Goal: Task Accomplishment & Management: Use online tool/utility

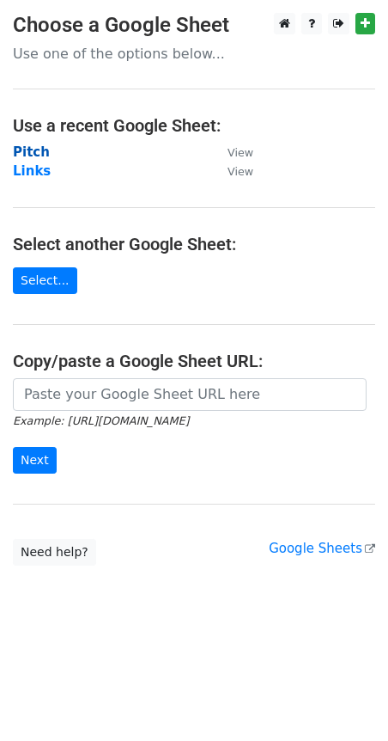
click at [31, 159] on strong "Pitch" at bounding box center [31, 151] width 37 height 15
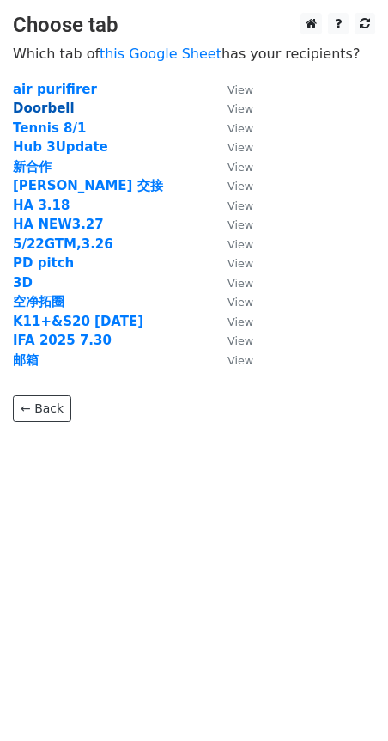
click at [64, 105] on strong "Doorbell" at bounding box center [44, 108] width 62 height 15
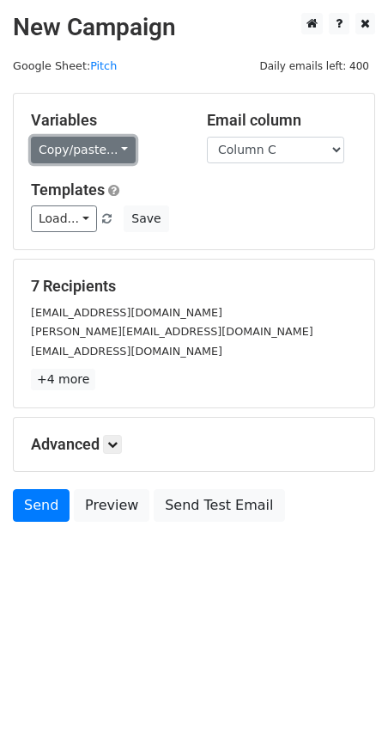
click at [111, 149] on link "Copy/paste..." at bounding box center [83, 150] width 105 height 27
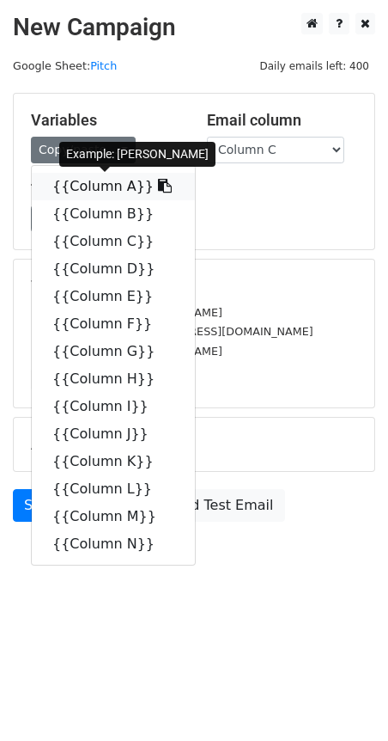
click at [158, 191] on icon at bounding box center [165, 186] width 14 height 14
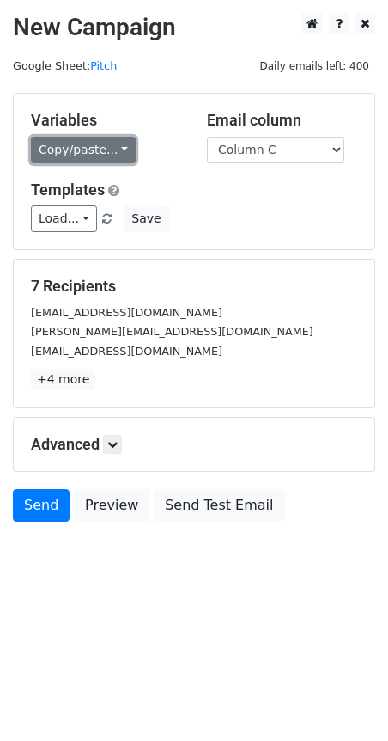
click at [109, 154] on link "Copy/paste..." at bounding box center [83, 150] width 105 height 27
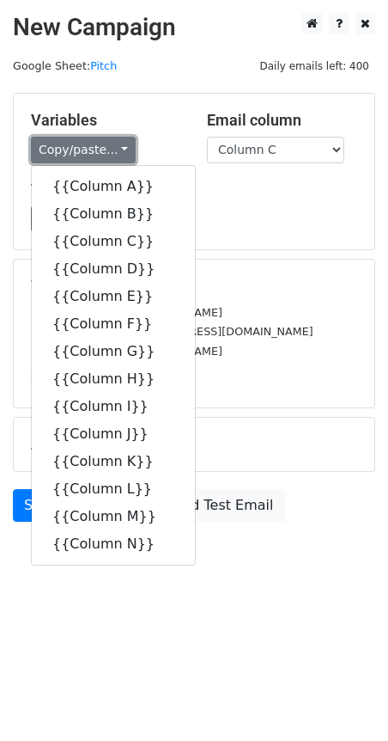
click at [109, 154] on link "Copy/paste..." at bounding box center [83, 150] width 105 height 27
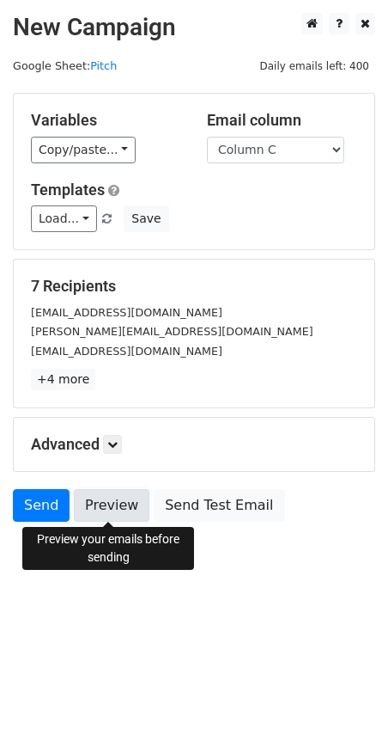
click at [125, 516] on link "Preview" at bounding box center [112, 505] width 76 height 33
drag, startPoint x: 122, startPoint y: 514, endPoint x: 97, endPoint y: 521, distance: 25.9
click at [122, 514] on link "Preview" at bounding box center [112, 505] width 76 height 33
click at [103, 511] on link "Preview" at bounding box center [112, 505] width 76 height 33
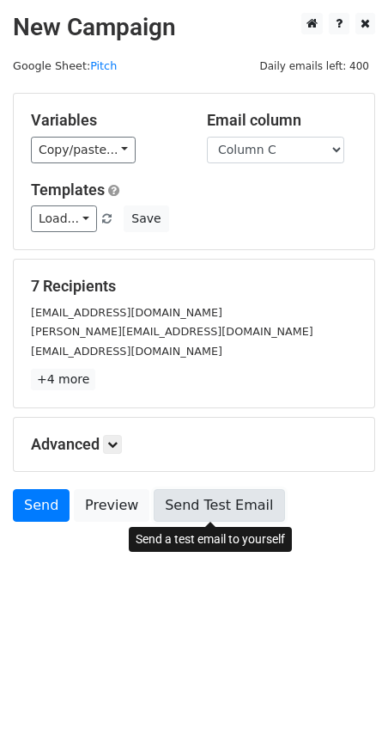
click at [229, 510] on link "Send Test Email" at bounding box center [219, 505] width 131 height 33
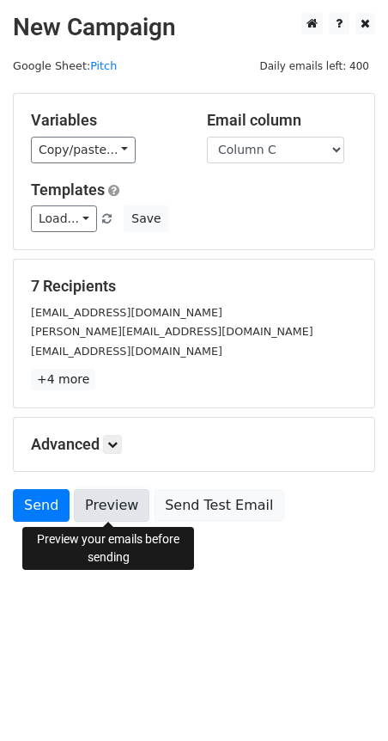
click at [109, 510] on link "Preview" at bounding box center [112, 505] width 76 height 33
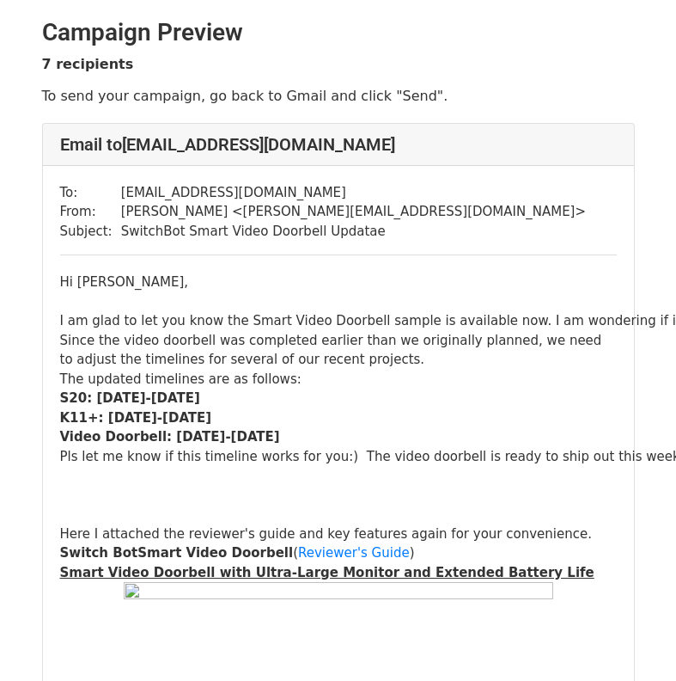
click at [548, 335] on div "Since the video doorbell was completed earlier than we originally planned, we n…" at bounding box center [338, 350] width 557 height 39
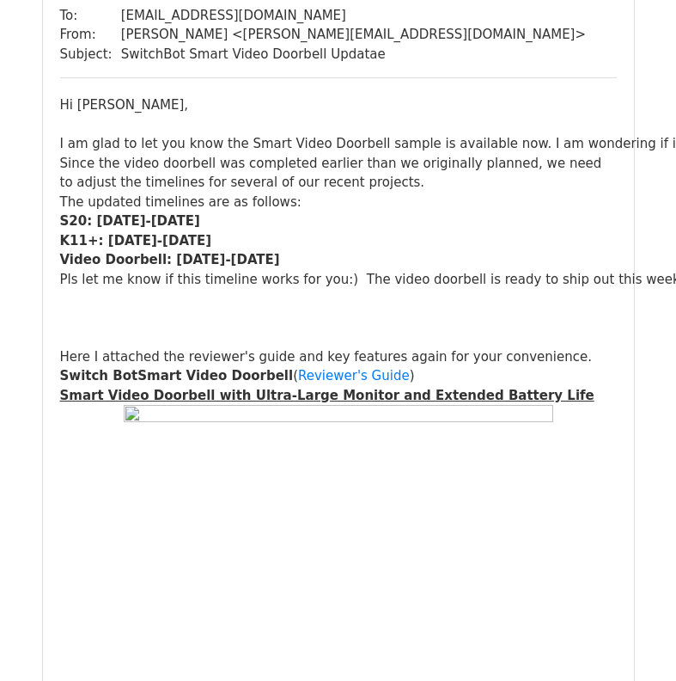
scroll to position [2407, 0]
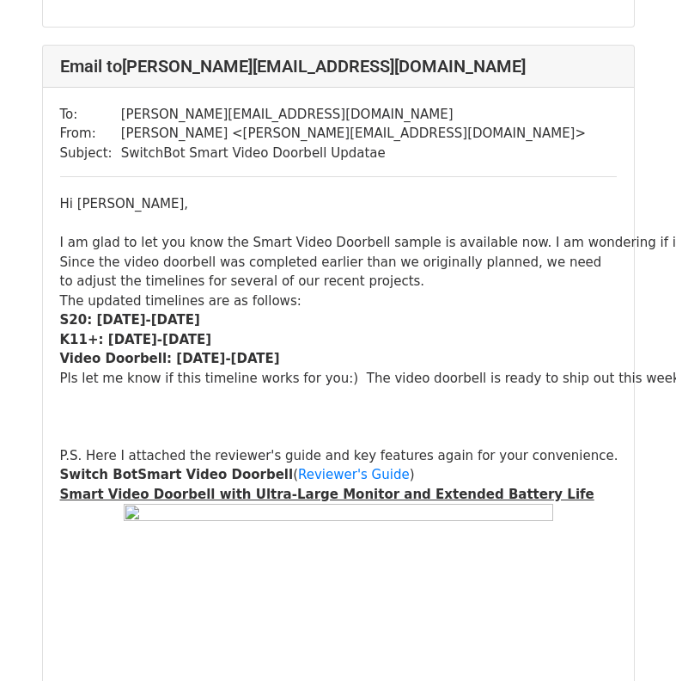
scroll to position [1117, 0]
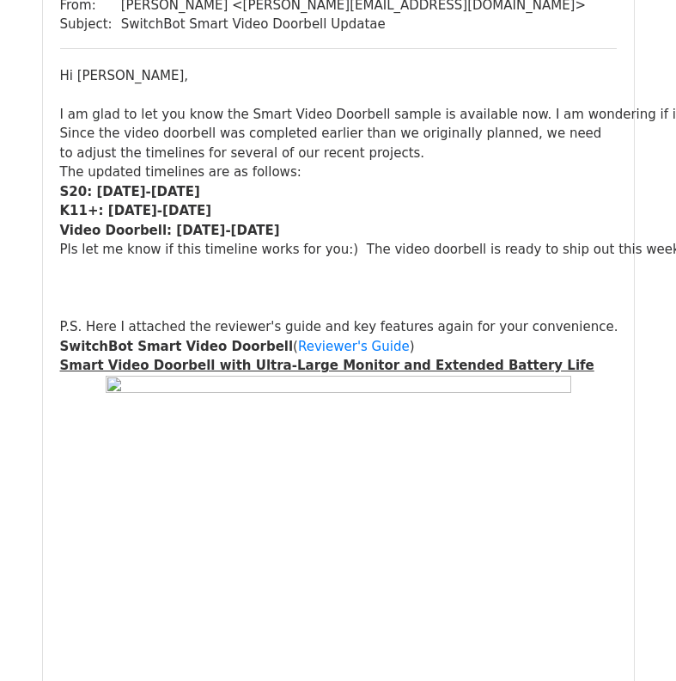
scroll to position [1375, 0]
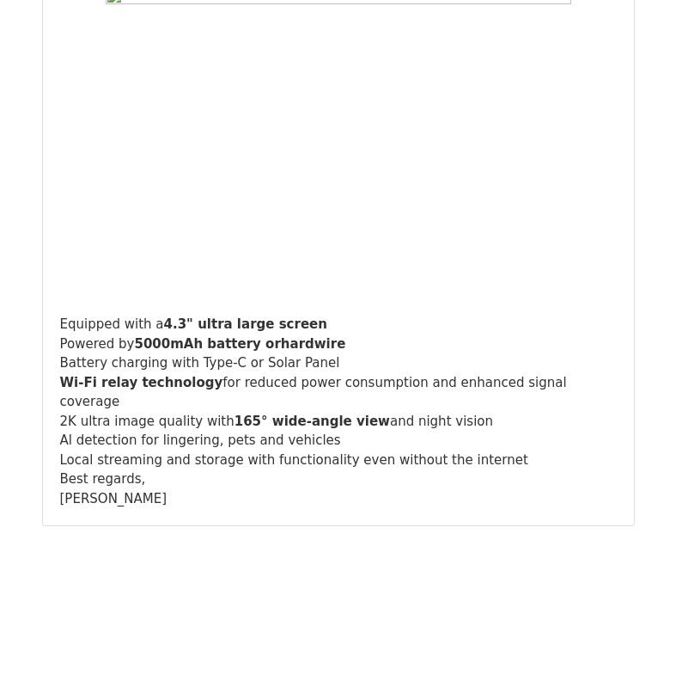
scroll to position [6826, 0]
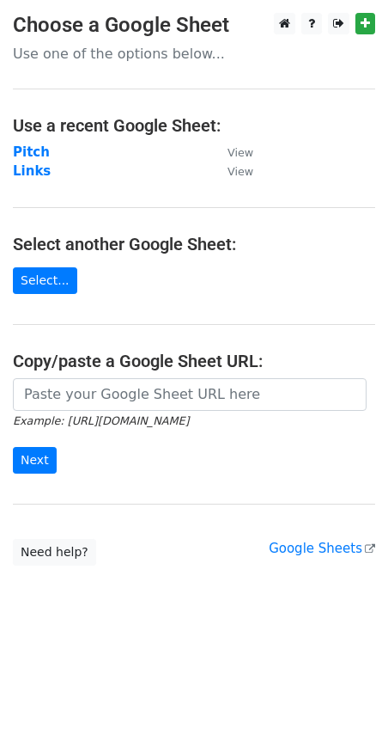
drag, startPoint x: 28, startPoint y: 152, endPoint x: 86, endPoint y: 152, distance: 57.6
click at [28, 152] on strong "Pitch" at bounding box center [31, 151] width 37 height 15
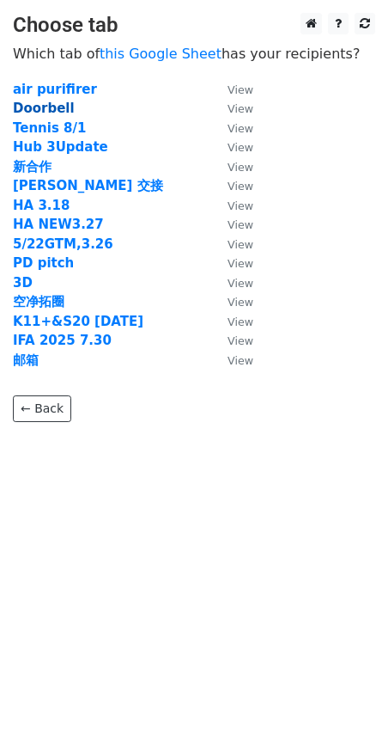
click at [67, 103] on strong "Doorbell" at bounding box center [44, 108] width 62 height 15
click at [57, 109] on strong "Doorbell" at bounding box center [44, 108] width 62 height 15
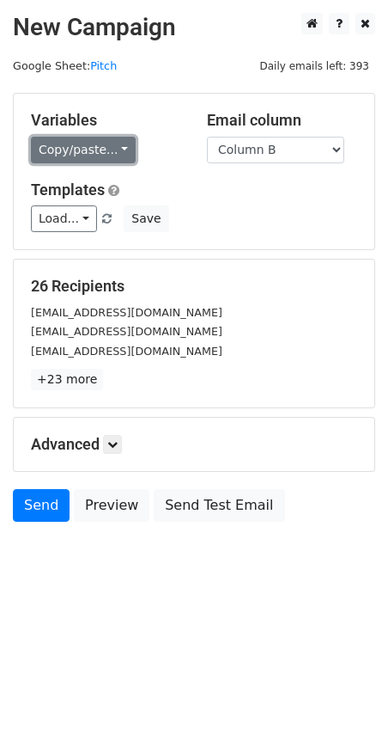
click at [120, 157] on link "Copy/paste..." at bounding box center [83, 150] width 105 height 27
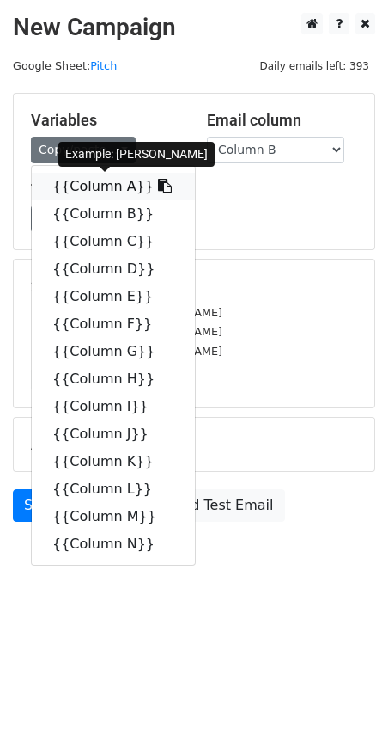
click at [158, 187] on icon at bounding box center [165, 186] width 14 height 14
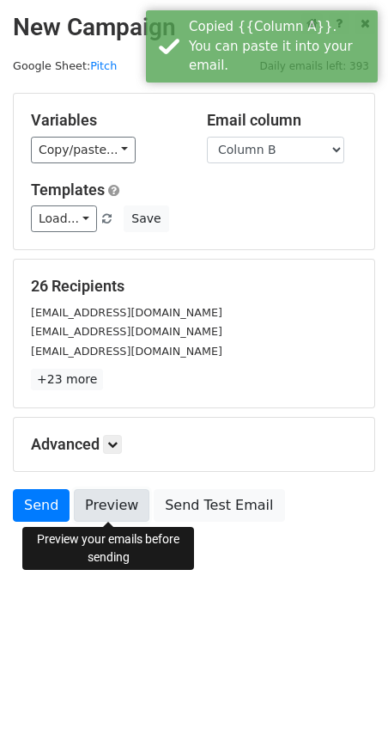
click at [92, 497] on link "Preview" at bounding box center [112, 505] width 76 height 33
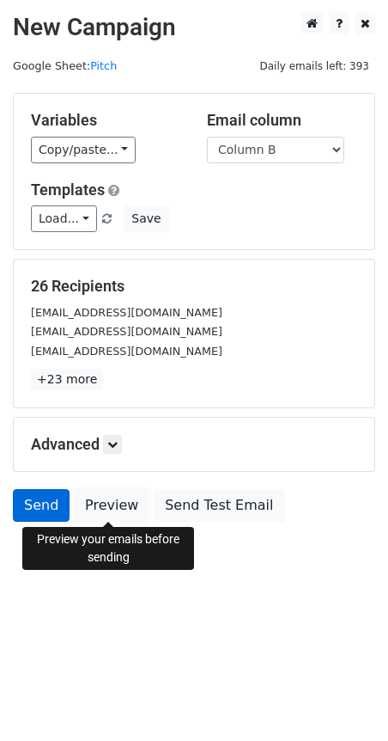
drag, startPoint x: 92, startPoint y: 505, endPoint x: 20, endPoint y: 511, distance: 72.4
click at [92, 505] on link "Preview" at bounding box center [112, 505] width 76 height 33
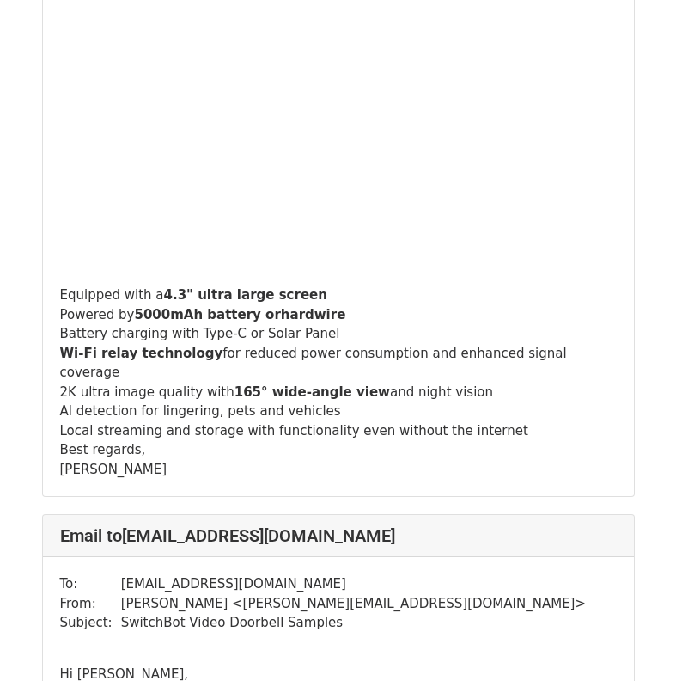
scroll to position [22189, 0]
